Goal: Task Accomplishment & Management: Manage account settings

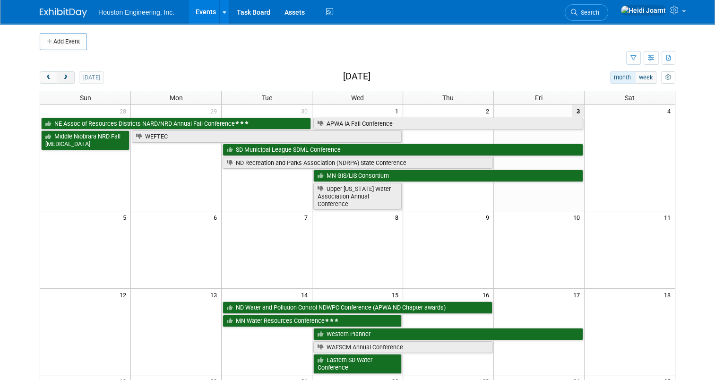
click at [62, 77] on span "next" at bounding box center [65, 78] width 7 height 6
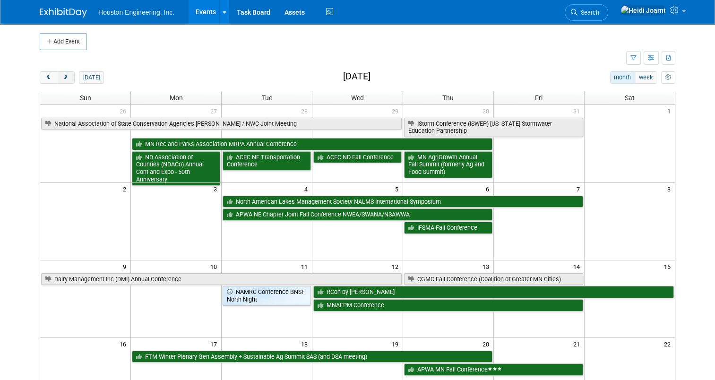
click at [62, 77] on span "next" at bounding box center [65, 78] width 7 height 6
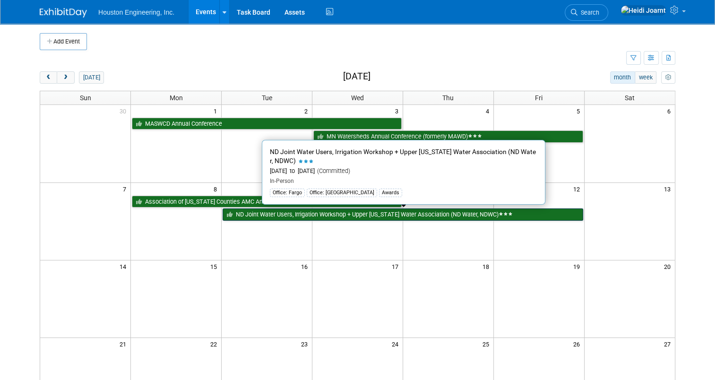
click at [283, 214] on link "ND Joint Water Users, Irrigation Workshop + Upper [US_STATE] Water Association …" at bounding box center [403, 214] width 360 height 12
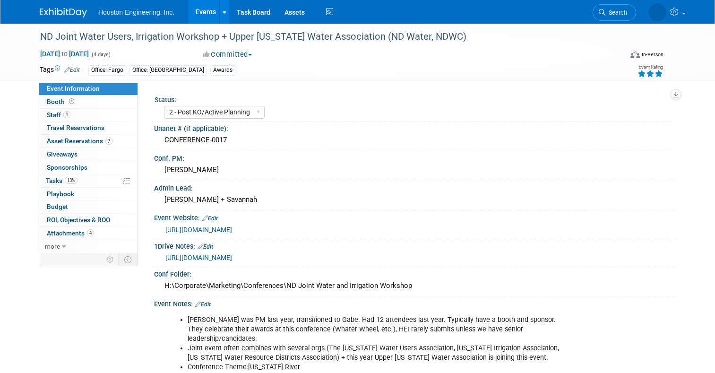
select select "2 - Post KO/Active Planning"
select select "Pending"
select select "Water Resources"
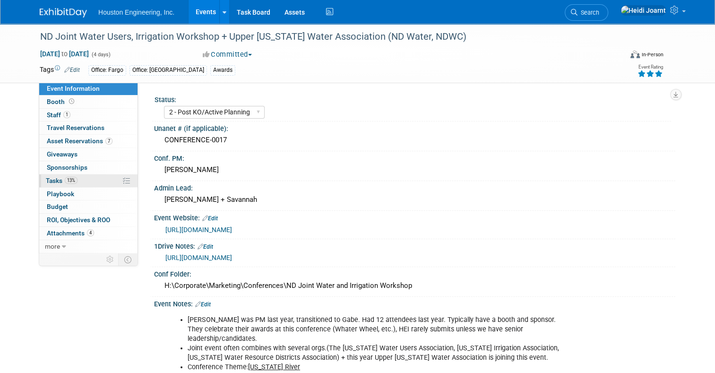
click at [92, 180] on link "13% Tasks 13%" at bounding box center [88, 180] width 98 height 13
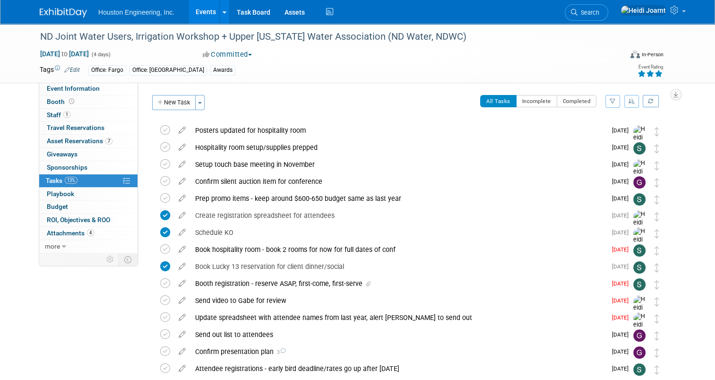
click at [639, 105] on button "button" at bounding box center [631, 101] width 15 height 13
click at [625, 144] on link "By Due Date" at bounding box center [605, 144] width 68 height 13
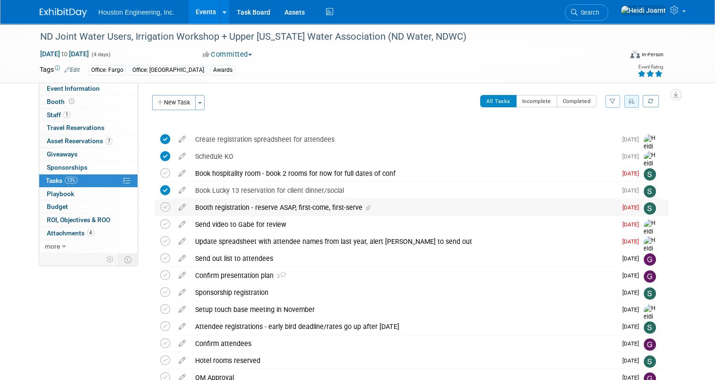
scroll to position [47, 0]
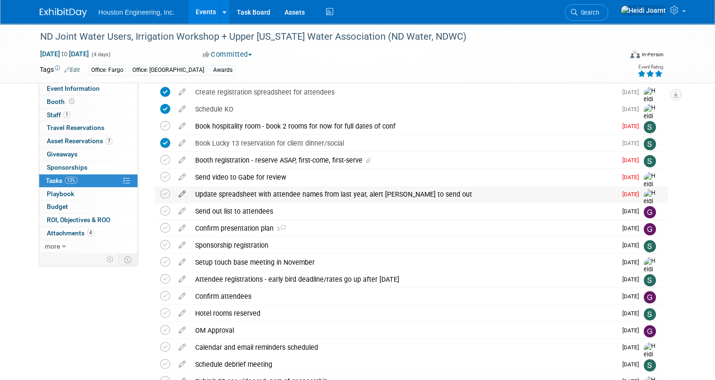
click at [178, 196] on icon at bounding box center [182, 192] width 17 height 12
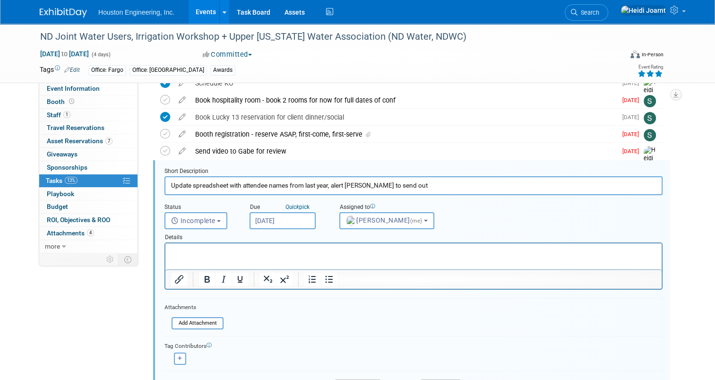
scroll to position [95, 0]
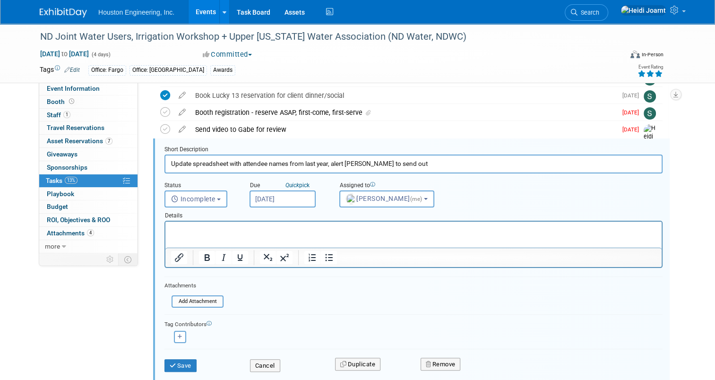
drag, startPoint x: 399, startPoint y: 164, endPoint x: 329, endPoint y: 163, distance: 69.9
click at [329, 163] on input "Update spreadsheet with attendee names from last year, alert [PERSON_NAME] to s…" at bounding box center [413, 163] width 498 height 18
type input "Update spreadsheet with attendee names and send out"
click at [280, 234] on html at bounding box center [413, 228] width 496 height 13
click at [179, 365] on button "Save" at bounding box center [180, 365] width 32 height 13
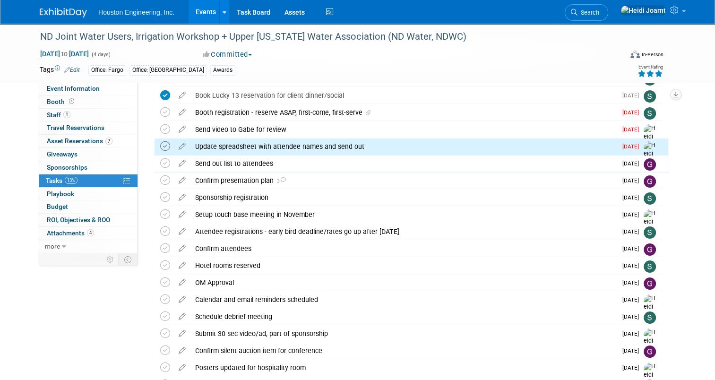
click at [160, 146] on icon at bounding box center [165, 146] width 10 height 10
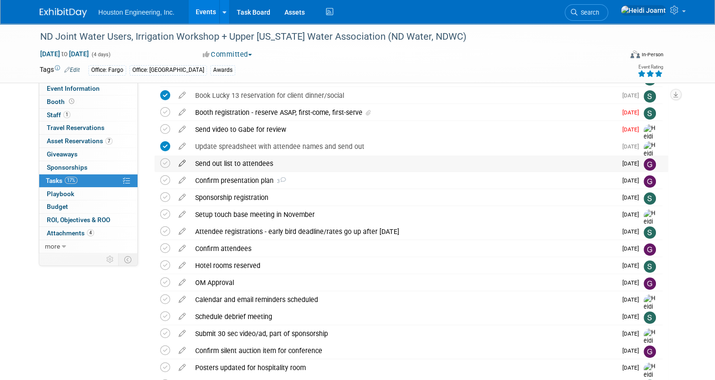
click at [174, 163] on icon at bounding box center [182, 161] width 17 height 12
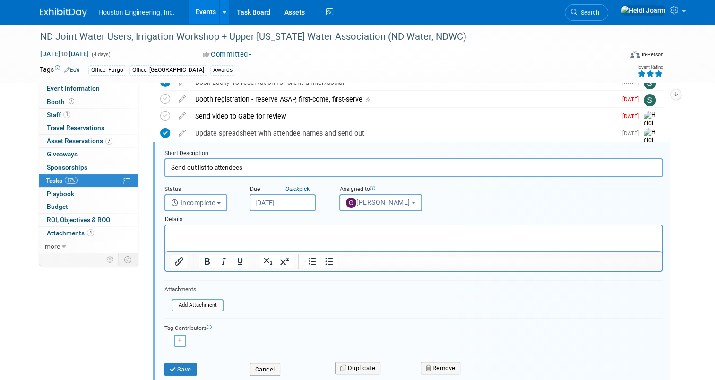
scroll to position [112, 0]
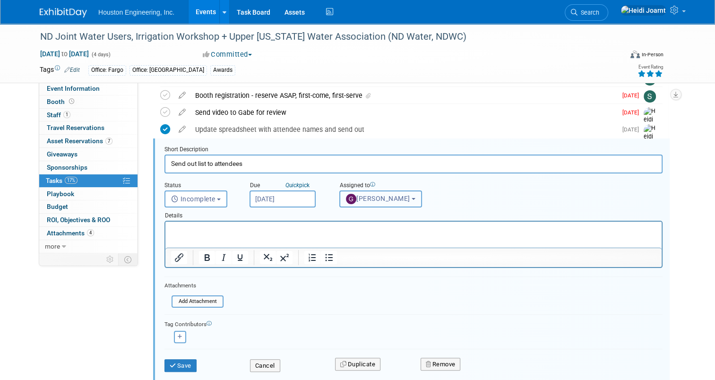
click at [356, 191] on button "[PERSON_NAME]" at bounding box center [380, 198] width 83 height 17
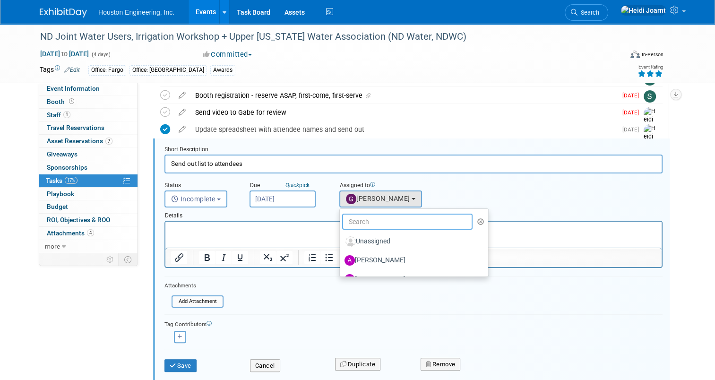
click at [372, 219] on input "text" at bounding box center [407, 222] width 130 height 16
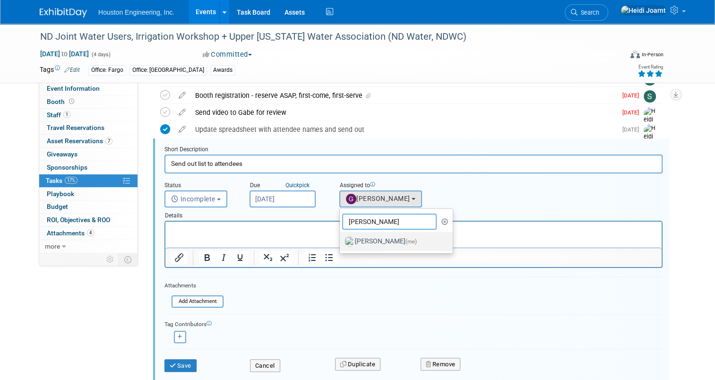
type input "[PERSON_NAME]"
click at [384, 239] on label "[PERSON_NAME] (me)" at bounding box center [393, 241] width 99 height 15
click at [341, 239] on input "[PERSON_NAME] (me)" at bounding box center [338, 240] width 6 height 6
select select "6d2580fd-cc23-403a-9f47-834f17e7f51f"
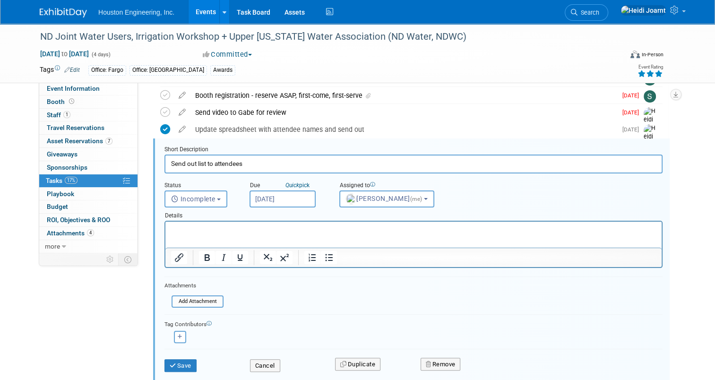
click at [281, 199] on input "[DATE]" at bounding box center [282, 198] width 66 height 17
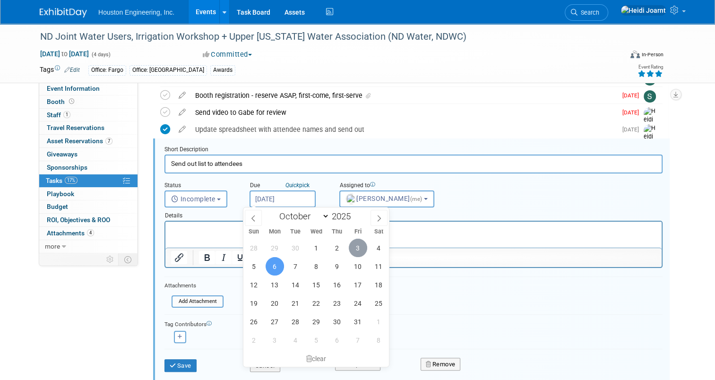
click at [359, 250] on span "3" at bounding box center [358, 248] width 18 height 18
type input "[DATE]"
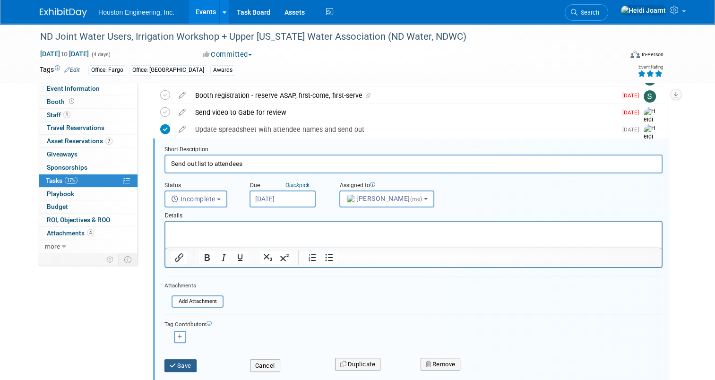
click at [181, 365] on button "Save" at bounding box center [180, 365] width 32 height 13
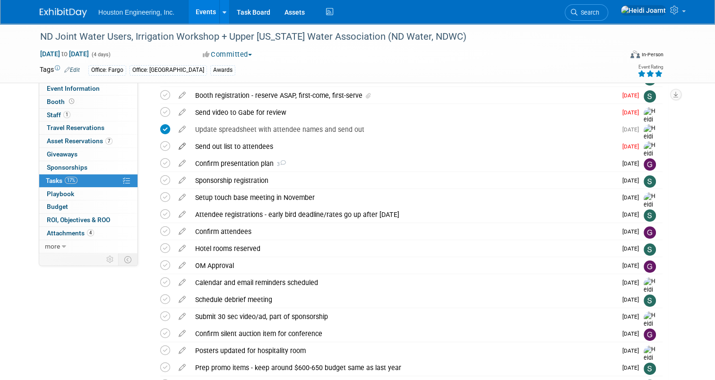
click at [175, 146] on icon at bounding box center [182, 144] width 17 height 12
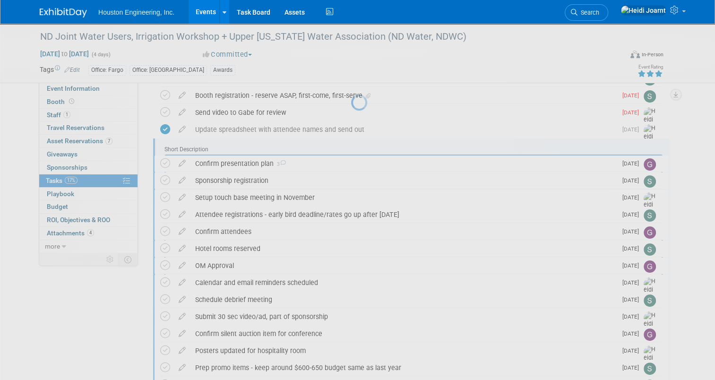
scroll to position [0, 0]
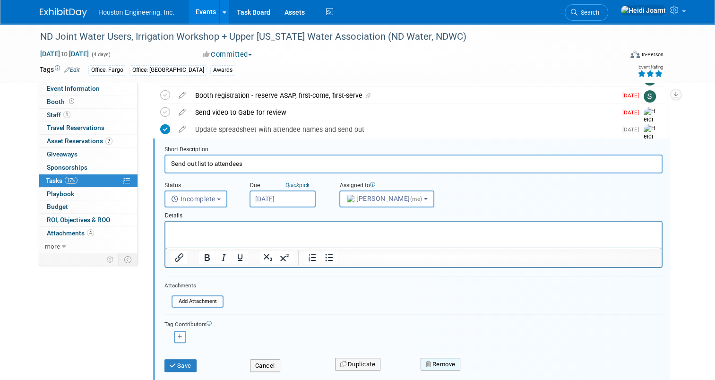
click at [440, 363] on button "Remove" at bounding box center [440, 364] width 40 height 13
click at [500, 369] on link "Yes" at bounding box center [493, 369] width 27 height 15
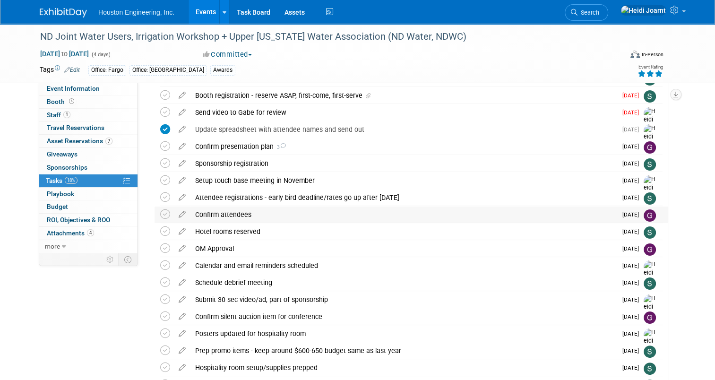
click at [313, 213] on div "Confirm attendees" at bounding box center [403, 214] width 426 height 16
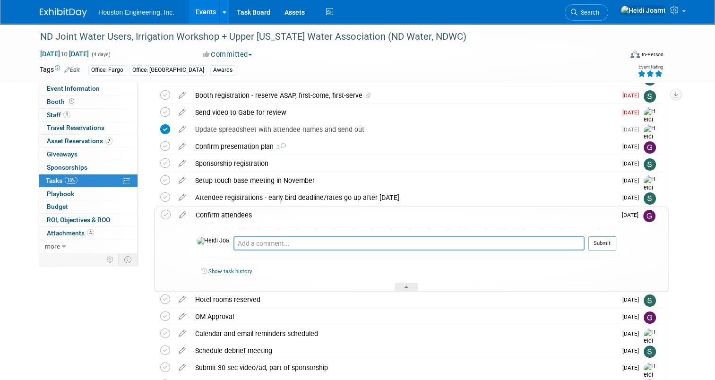
click at [313, 213] on div "Confirm attendees" at bounding box center [403, 215] width 425 height 16
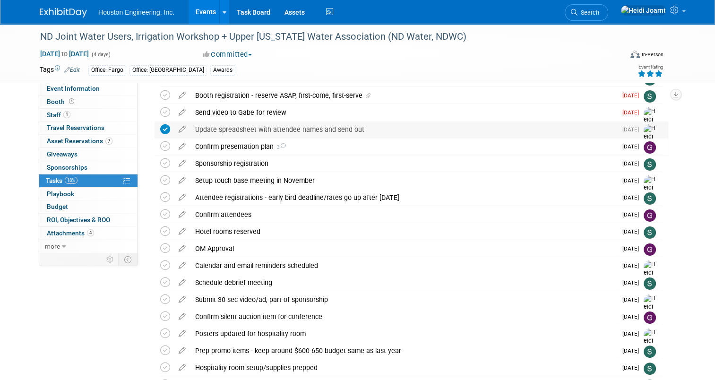
click at [320, 132] on div "Update spreadsheet with attendee names and send out" at bounding box center [403, 129] width 426 height 16
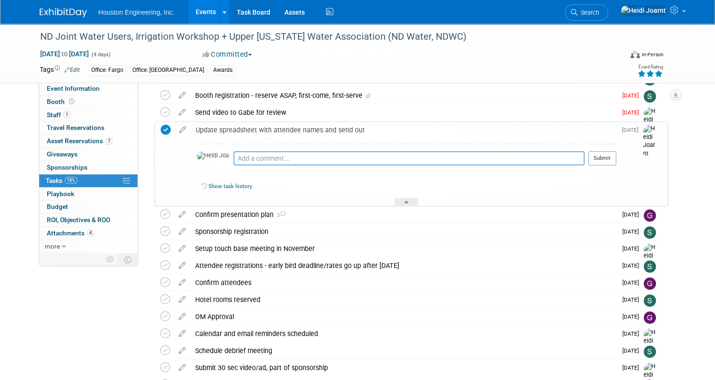
click at [311, 153] on textarea at bounding box center [408, 158] width 351 height 14
type textarea "Gave deadline of [DATE]"
click at [611, 159] on button "Submit" at bounding box center [602, 158] width 28 height 14
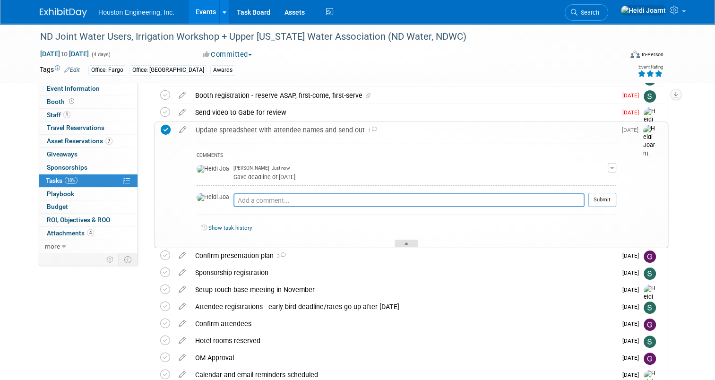
click at [411, 241] on div at bounding box center [406, 244] width 24 height 8
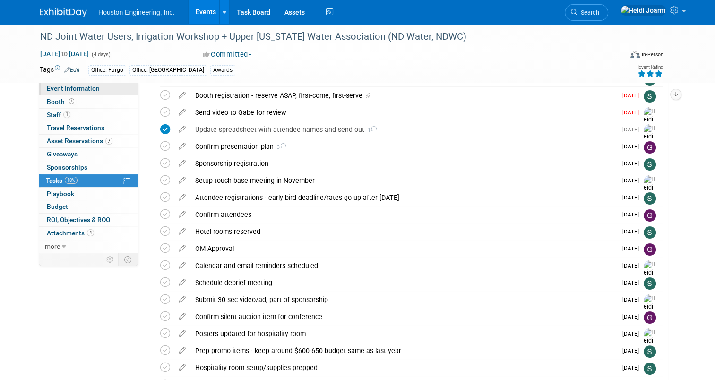
click at [97, 91] on link "Event Information" at bounding box center [88, 88] width 98 height 13
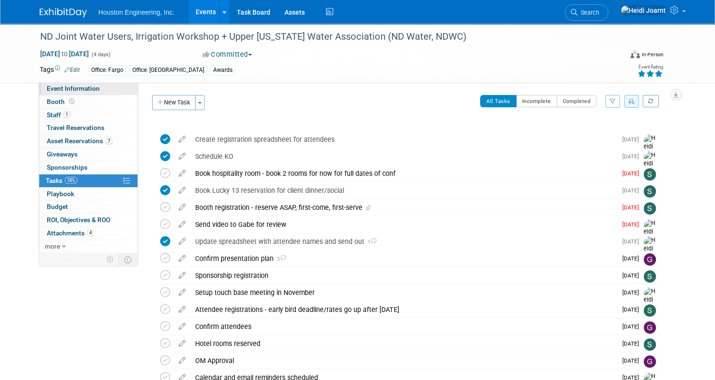
select select "2 - Post KO/Active Planning"
select select "Pending"
select select "Water Resources"
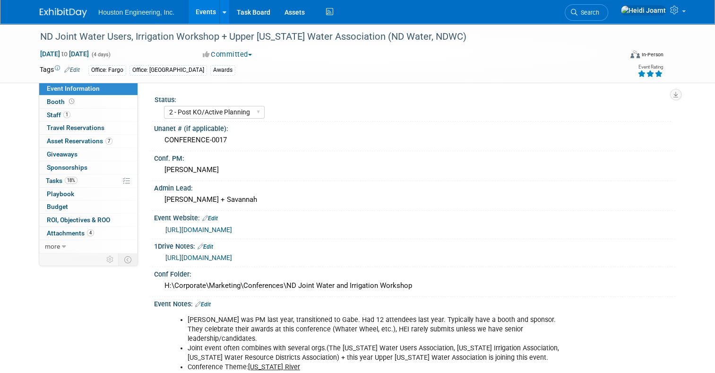
click at [232, 229] on link "[URL][DOMAIN_NAME]" at bounding box center [198, 230] width 67 height 8
click at [248, 148] on div "Unanet # (if applicable): CONFERENCE-0017" at bounding box center [412, 136] width 525 height 30
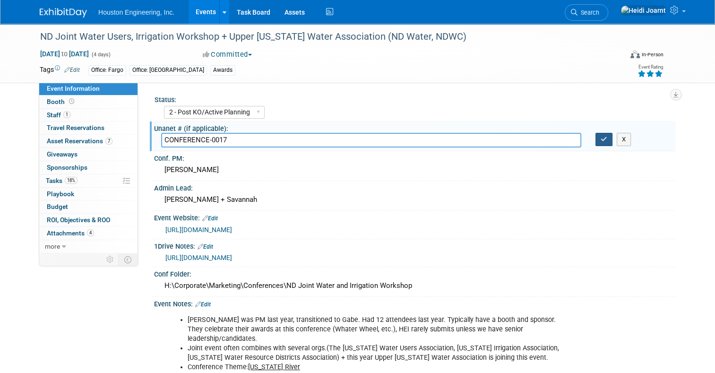
click at [605, 135] on button "button" at bounding box center [603, 139] width 17 height 13
